Goal: Task Accomplishment & Management: Manage account settings

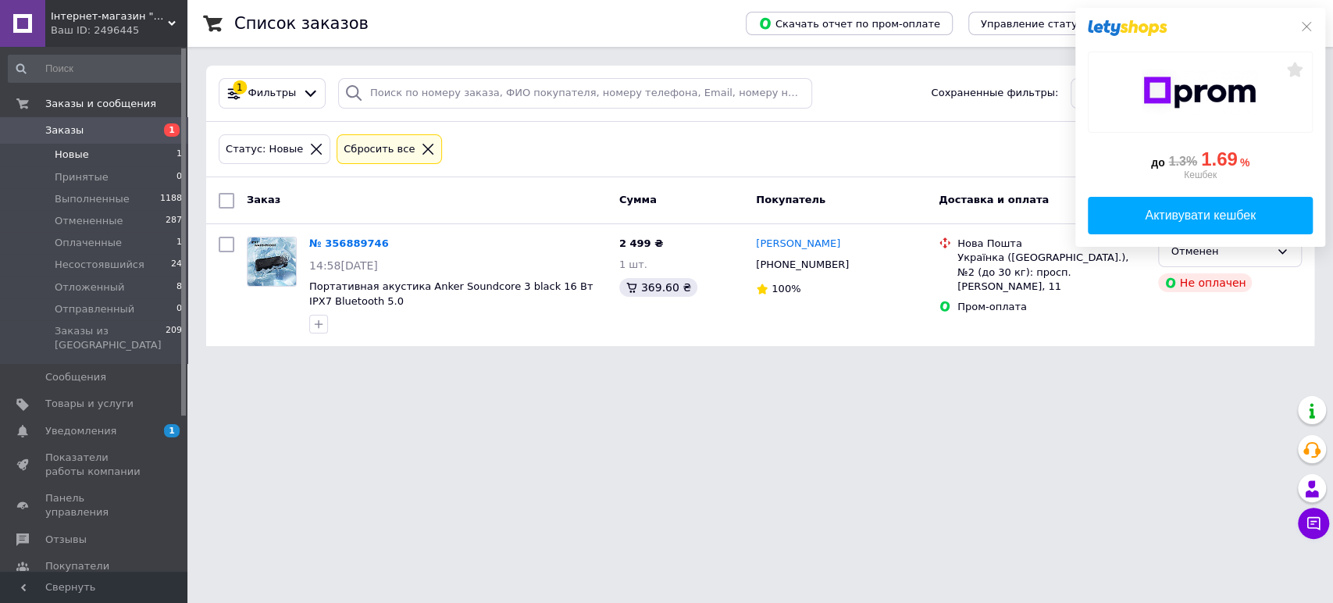
click at [77, 153] on span "Новые" at bounding box center [72, 155] width 34 height 14
click at [1304, 23] on icon at bounding box center [1306, 26] width 12 height 12
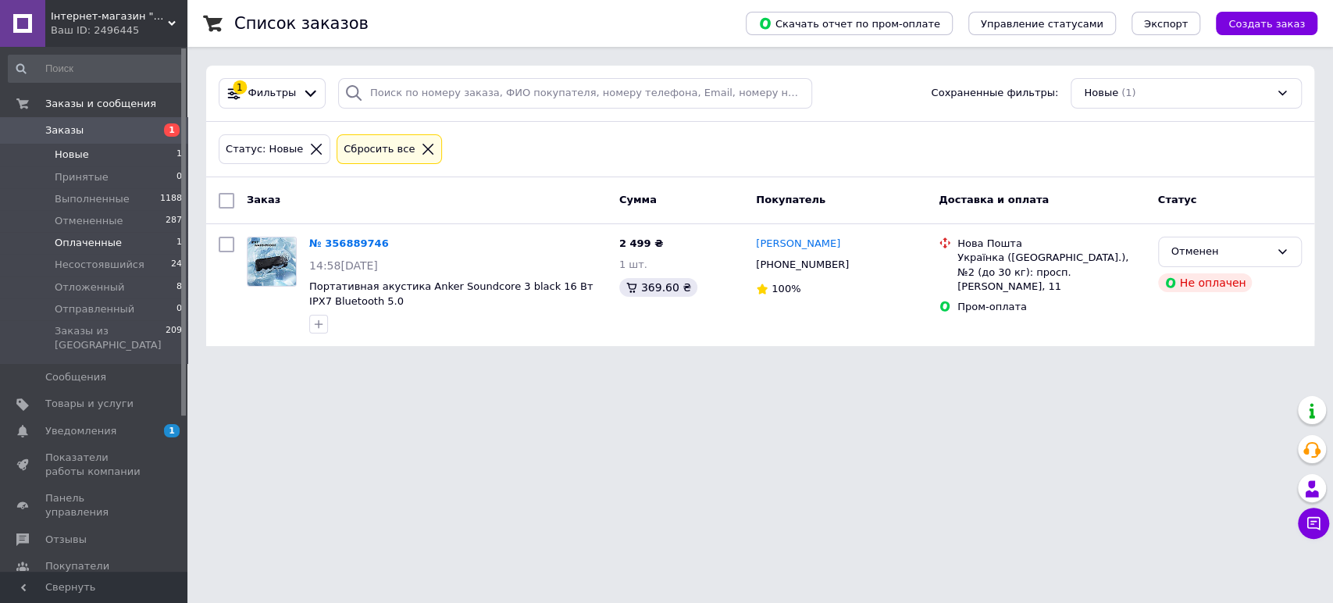
click at [109, 240] on span "Оплаченные" at bounding box center [88, 243] width 67 height 14
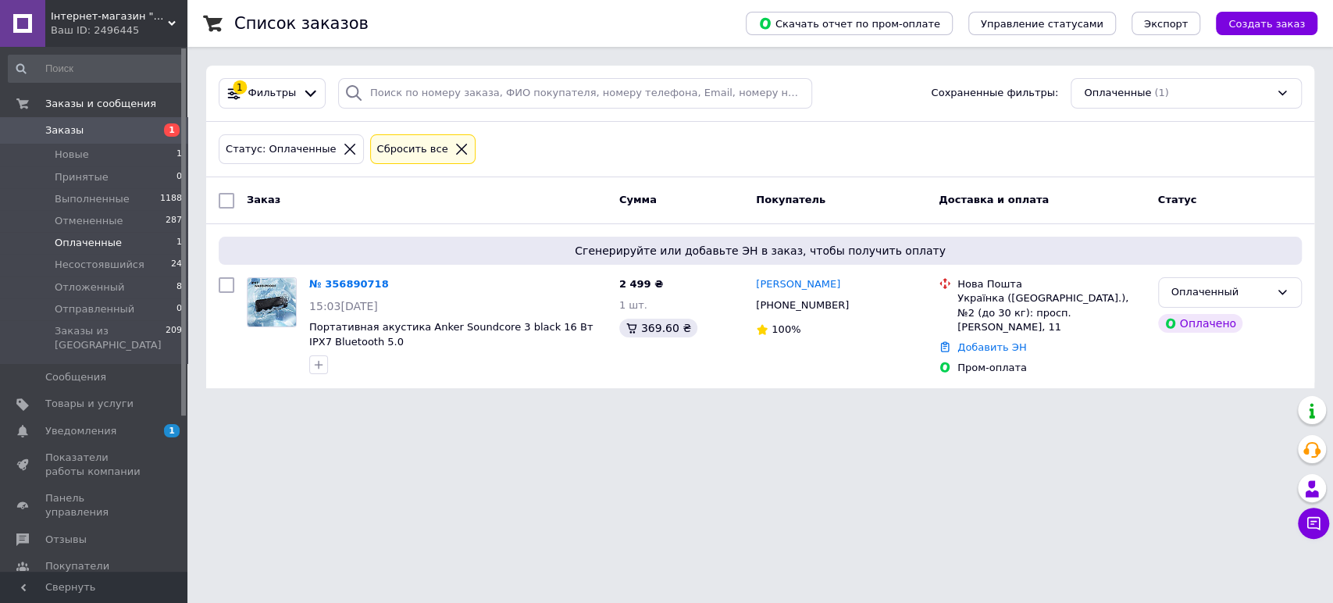
click at [105, 240] on span "Оплаченные" at bounding box center [88, 243] width 67 height 14
click at [350, 279] on link "№ 356890718" at bounding box center [349, 284] width 80 height 12
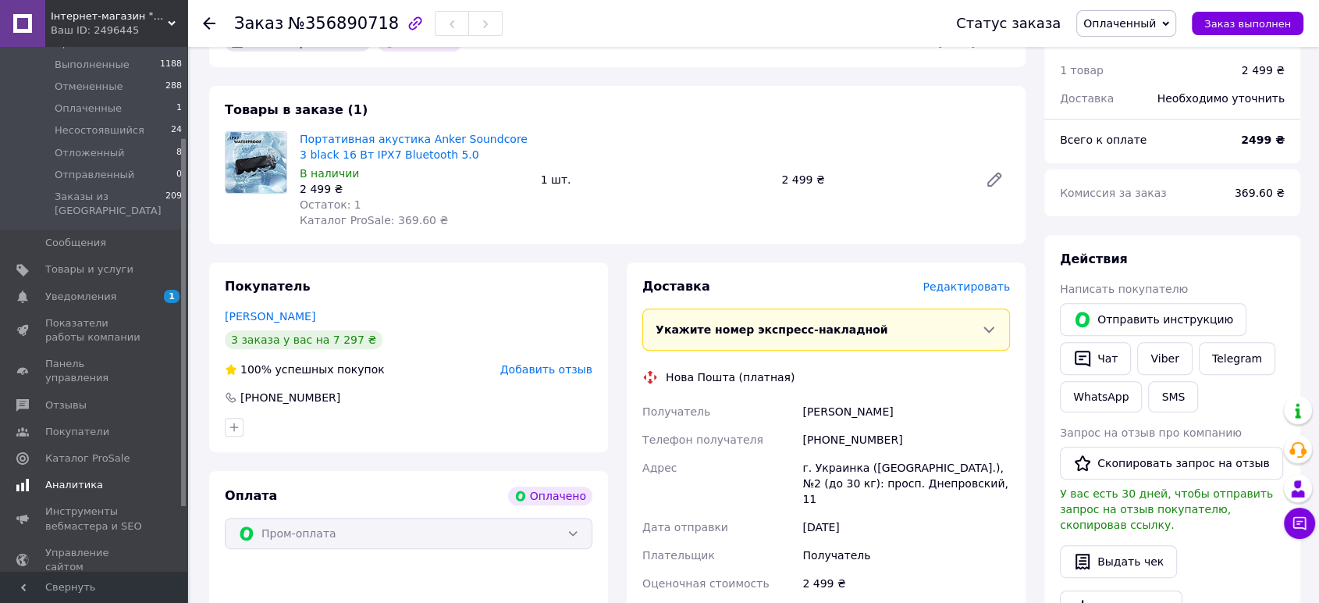
scroll to position [48, 0]
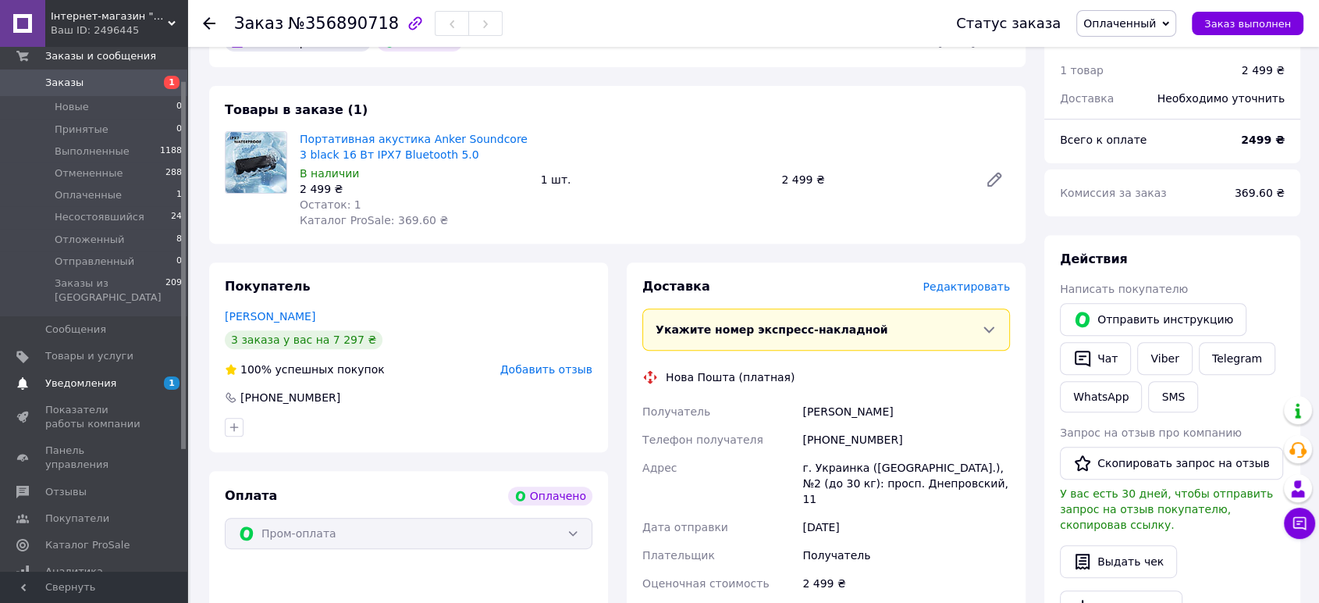
click at [98, 376] on span "Уведомления" at bounding box center [80, 383] width 71 height 14
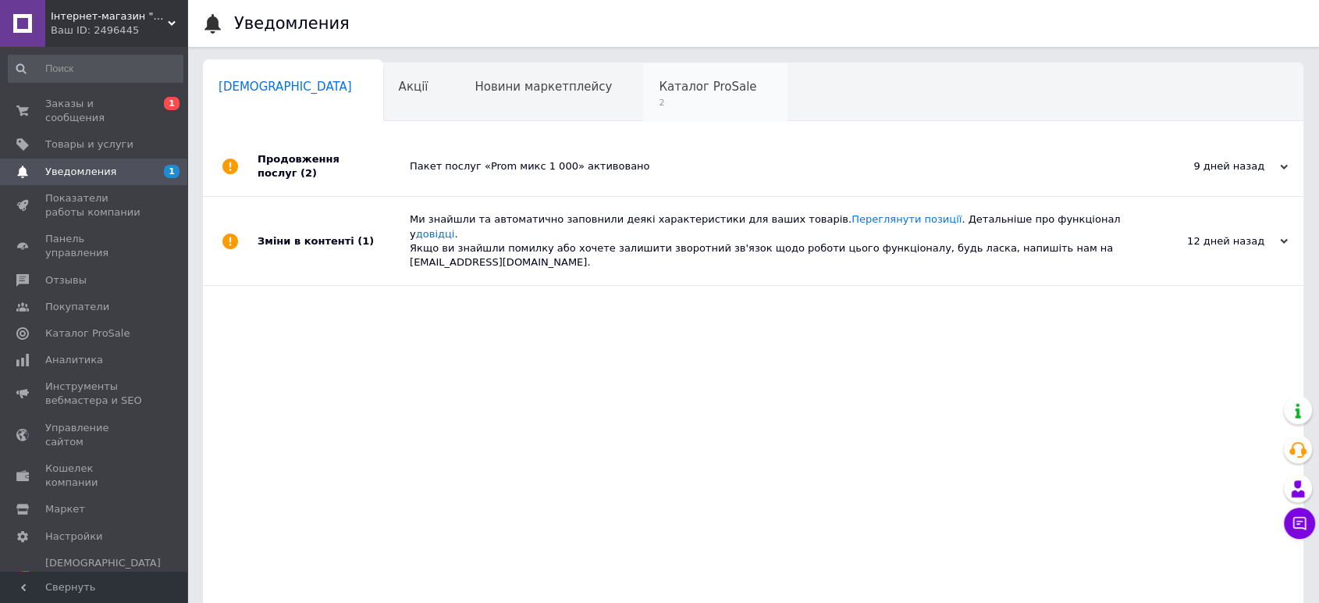
click at [643, 95] on div "Каталог ProSale 2" at bounding box center [715, 92] width 144 height 59
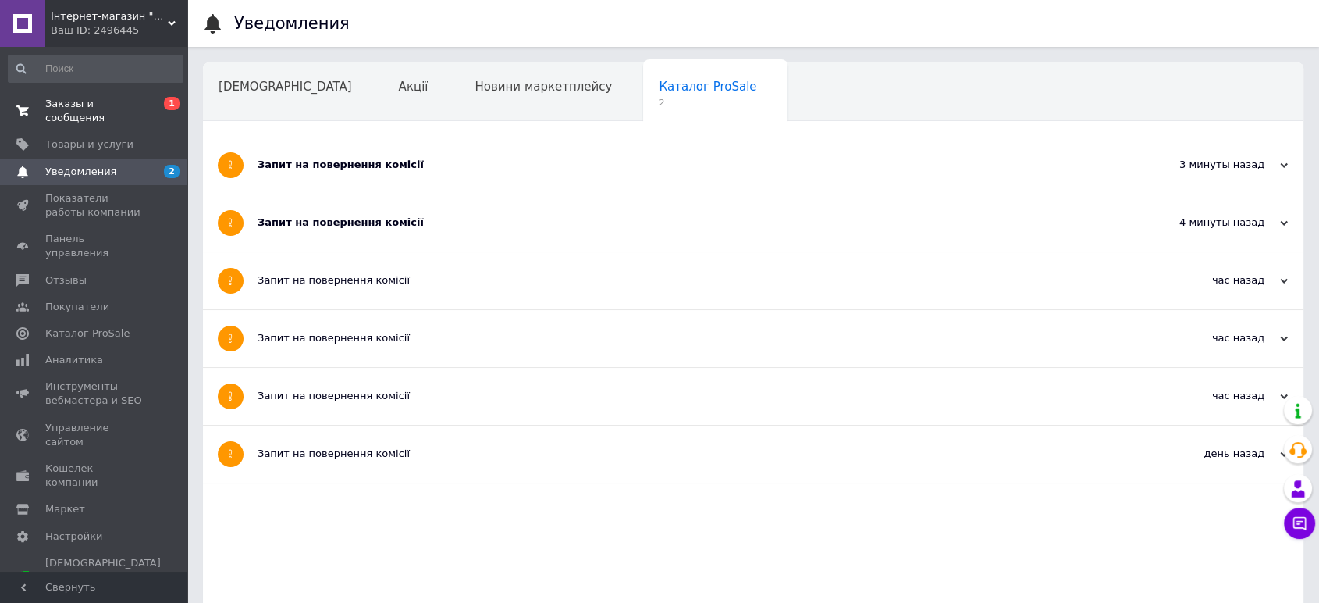
click at [112, 105] on span "Заказы и сообщения" at bounding box center [94, 111] width 99 height 28
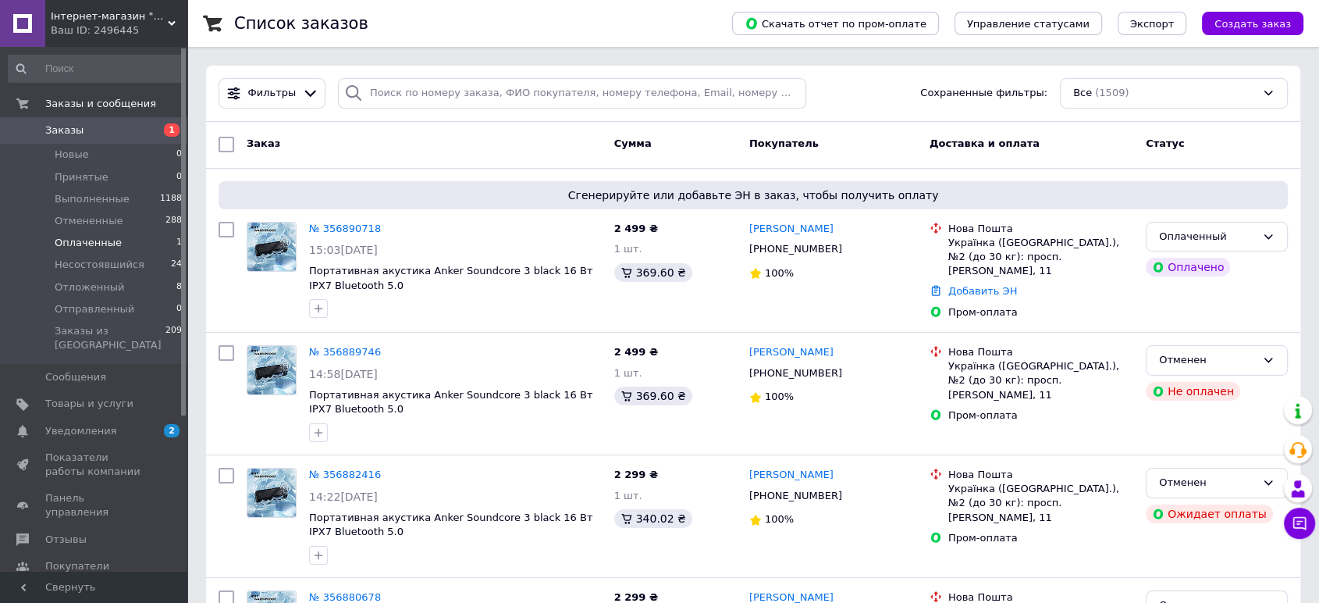
click at [109, 240] on span "Оплаченные" at bounding box center [88, 243] width 67 height 14
